Goal: Contribute content: Contribute content

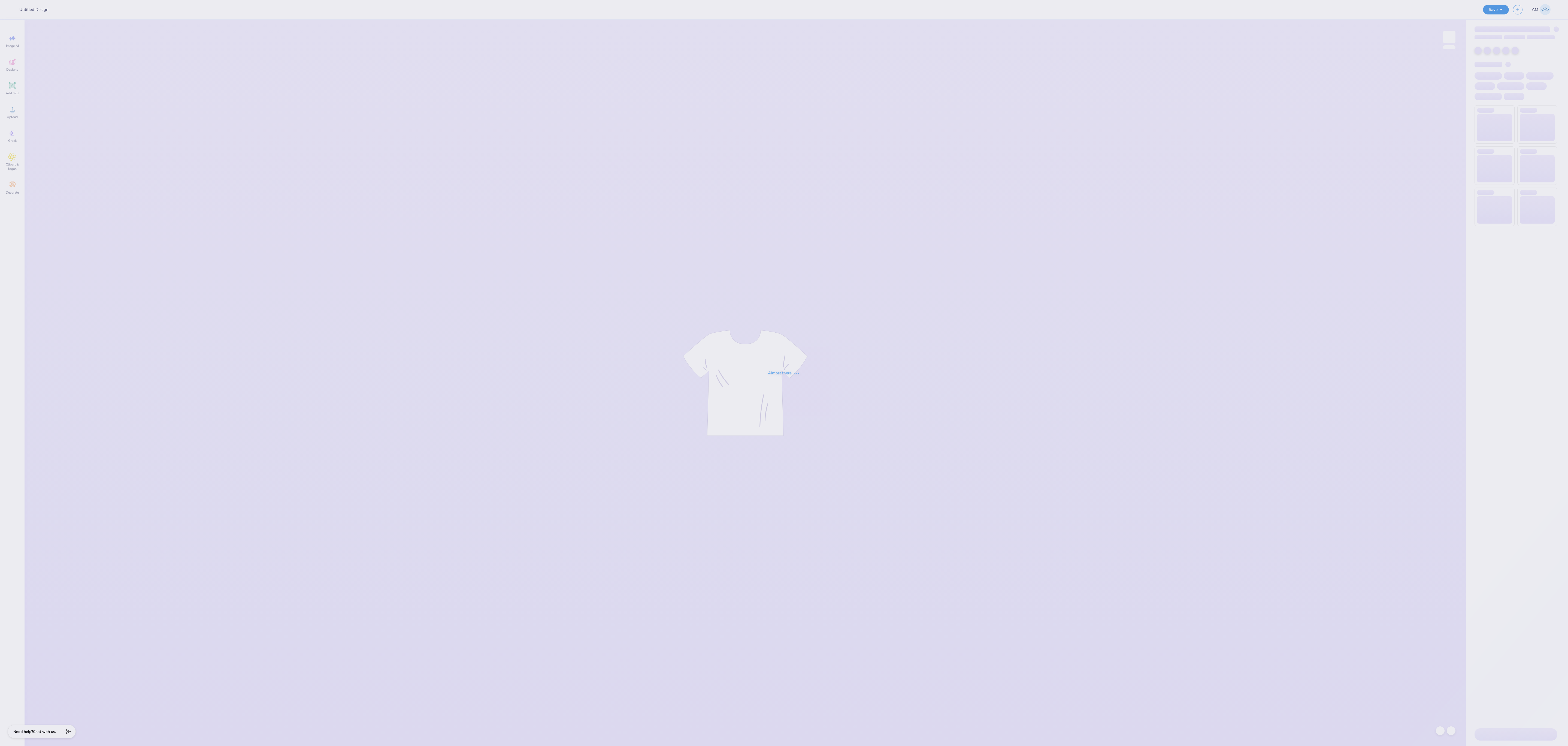
type input "PBP Parents Weekend shirt"
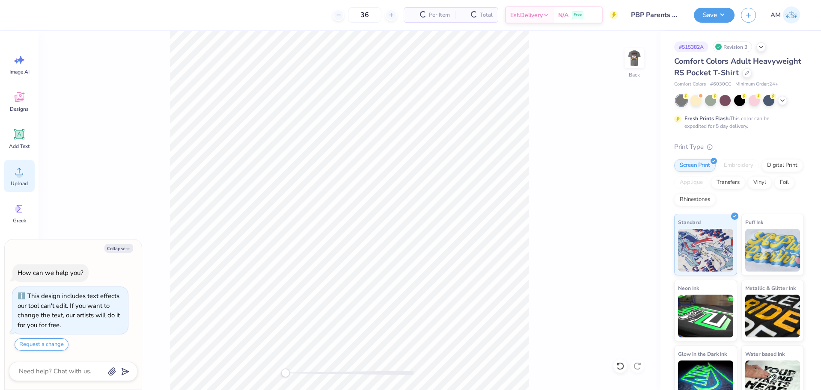
click at [18, 180] on div "Upload" at bounding box center [19, 176] width 31 height 32
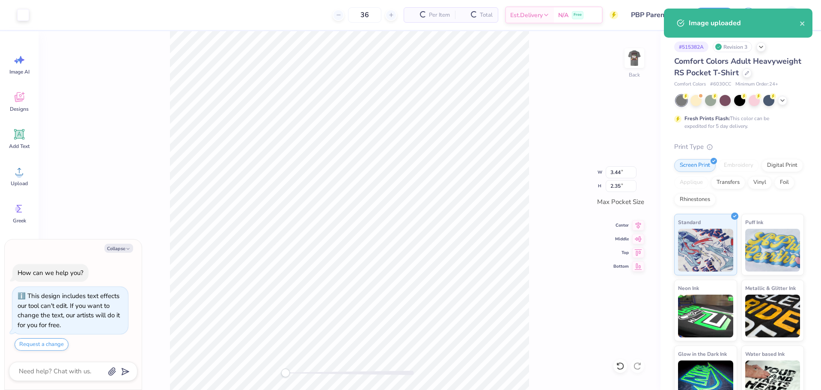
type textarea "x"
click at [614, 175] on input "3.44" at bounding box center [621, 172] width 31 height 12
type input "3.5"
type textarea "x"
type input "3.50"
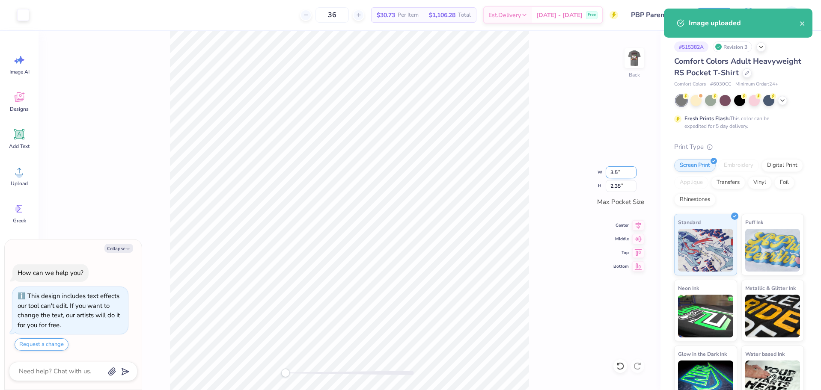
type input "2.39"
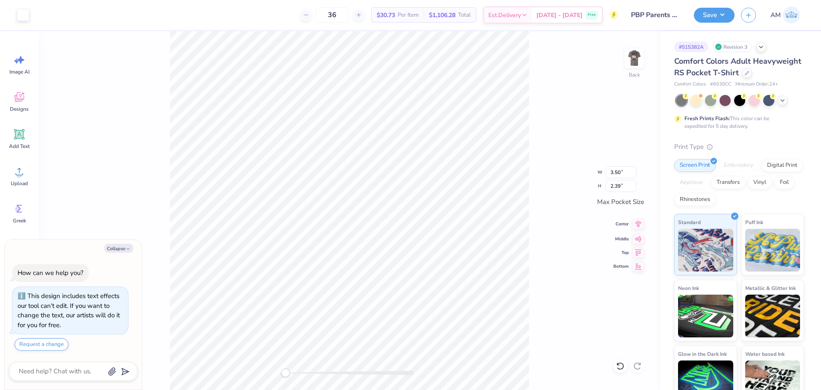
click at [639, 226] on icon at bounding box center [638, 224] width 12 height 10
click at [642, 238] on icon at bounding box center [638, 238] width 12 height 10
click at [630, 55] on img at bounding box center [634, 58] width 34 height 34
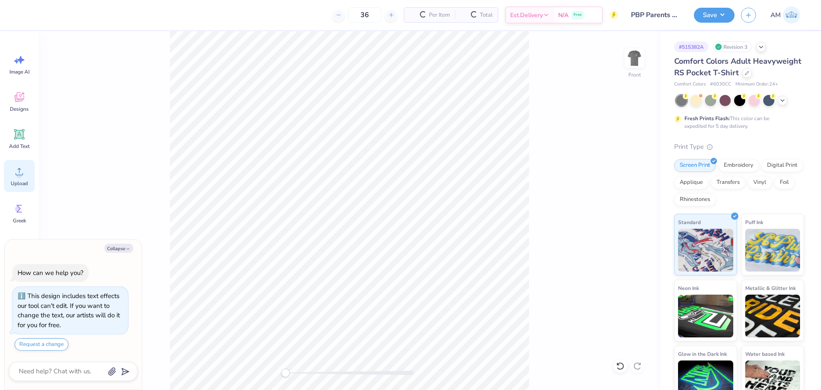
click at [22, 180] on div "Upload" at bounding box center [19, 176] width 31 height 32
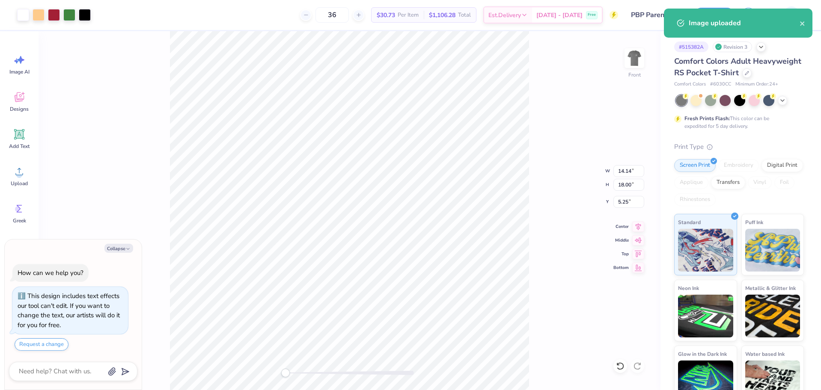
type textarea "x"
type input "11.90"
type input "15.14"
type input "8.10"
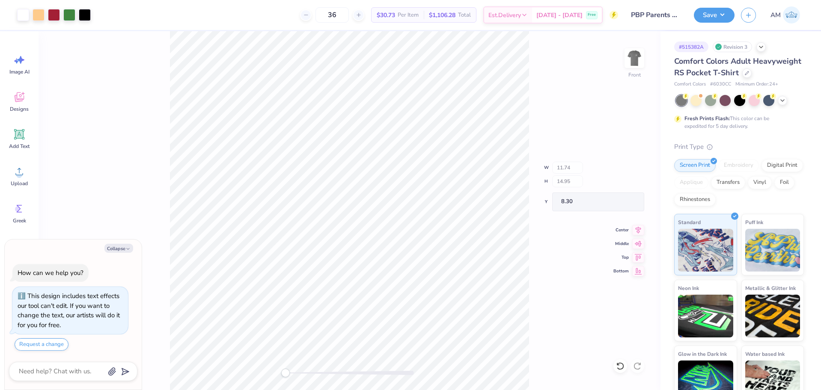
type textarea "x"
type input "11.74"
type input "14.95"
type input "8.30"
click at [160, 87] on div "Front" at bounding box center [350, 210] width 622 height 359
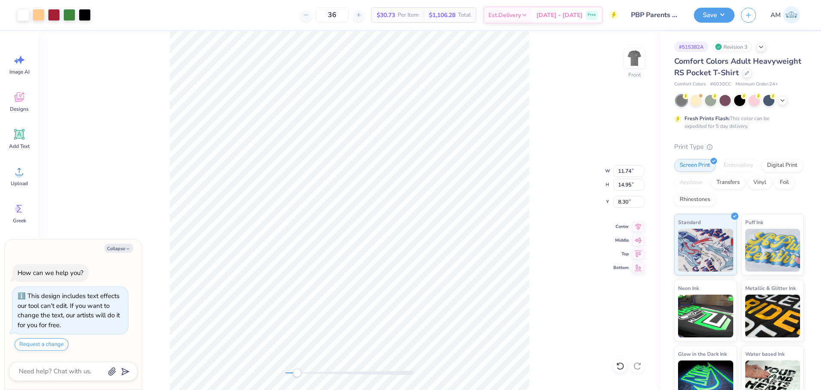
type textarea "x"
type input "11.90"
type input "15.14"
type input "8.10"
type textarea "x"
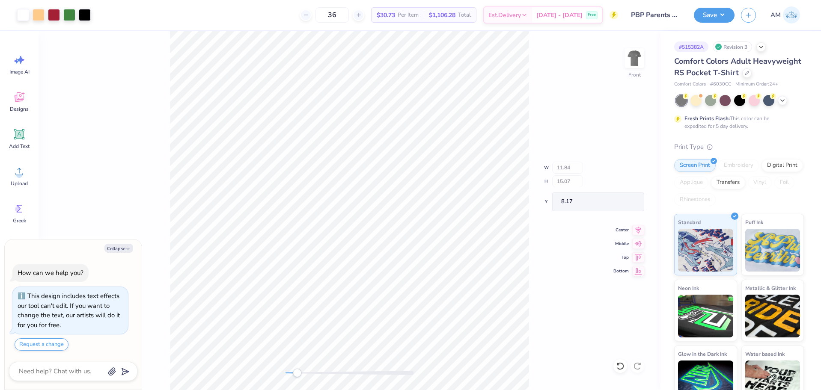
type input "11.84"
type input "15.07"
type input "8.17"
type textarea "x"
type input "11.78"
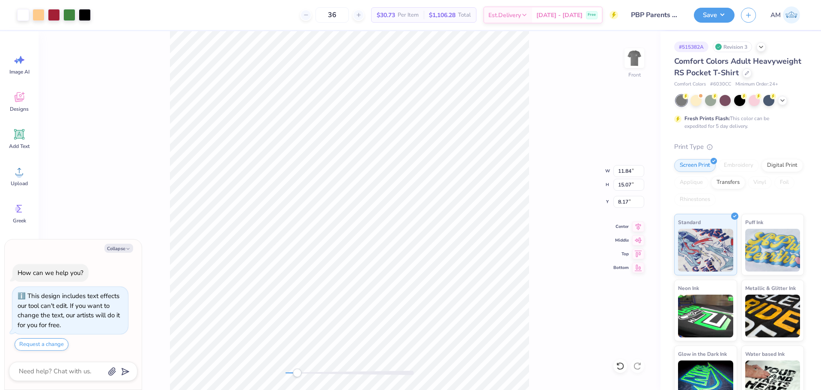
type input "15.00"
type input "8.25"
click at [642, 228] on icon at bounding box center [638, 225] width 12 height 10
type textarea "x"
click at [625, 205] on input "8.25" at bounding box center [628, 202] width 31 height 12
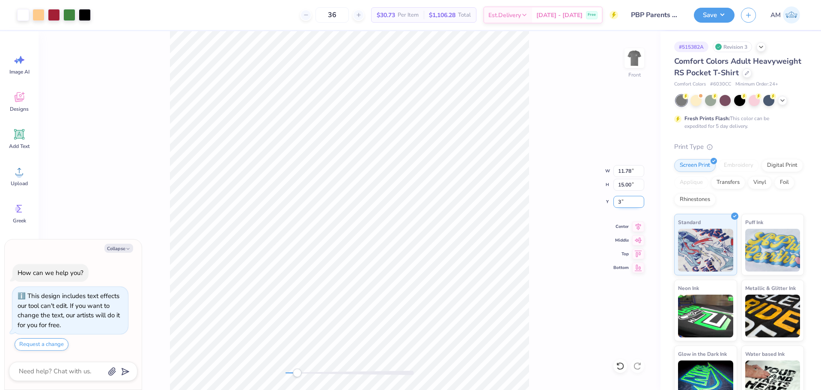
type input "3"
click at [193, 368] on div "Front" at bounding box center [350, 210] width 622 height 359
click at [632, 62] on img at bounding box center [634, 58] width 17 height 17
click at [724, 18] on button "Save" at bounding box center [714, 13] width 41 height 15
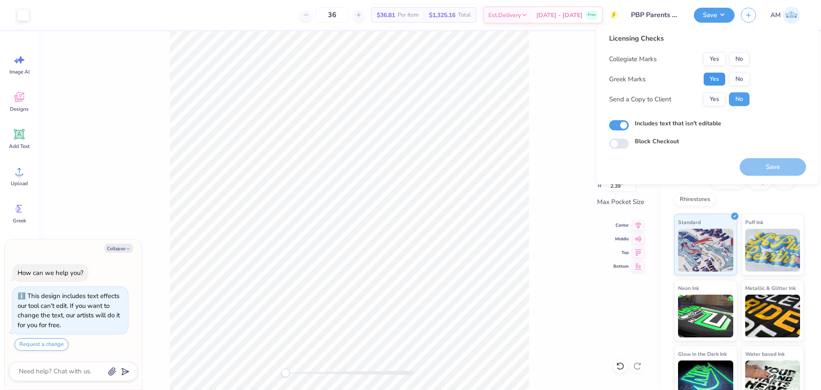
click at [715, 78] on button "Yes" at bounding box center [714, 79] width 22 height 14
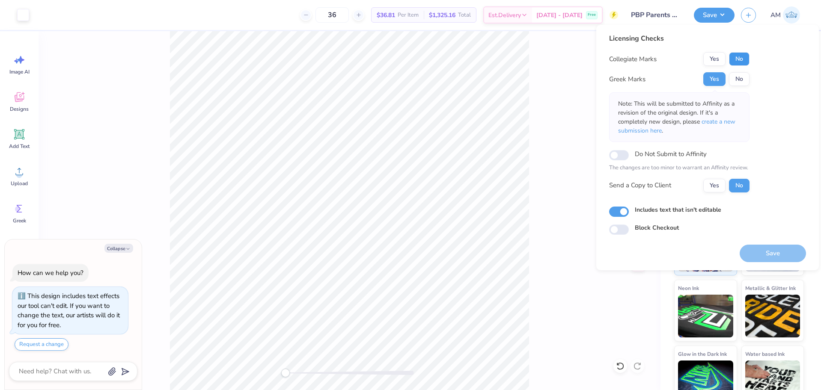
click at [737, 60] on button "No" at bounding box center [739, 59] width 21 height 14
click at [720, 182] on button "Yes" at bounding box center [714, 186] width 22 height 14
click at [760, 255] on button "Save" at bounding box center [772, 254] width 66 height 18
type textarea "x"
